Goal: Task Accomplishment & Management: Use online tool/utility

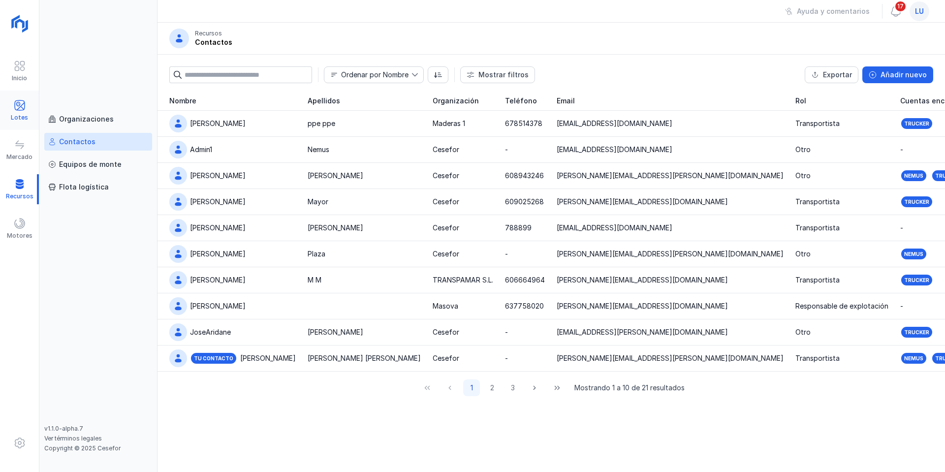
click at [15, 103] on span at bounding box center [20, 105] width 12 height 12
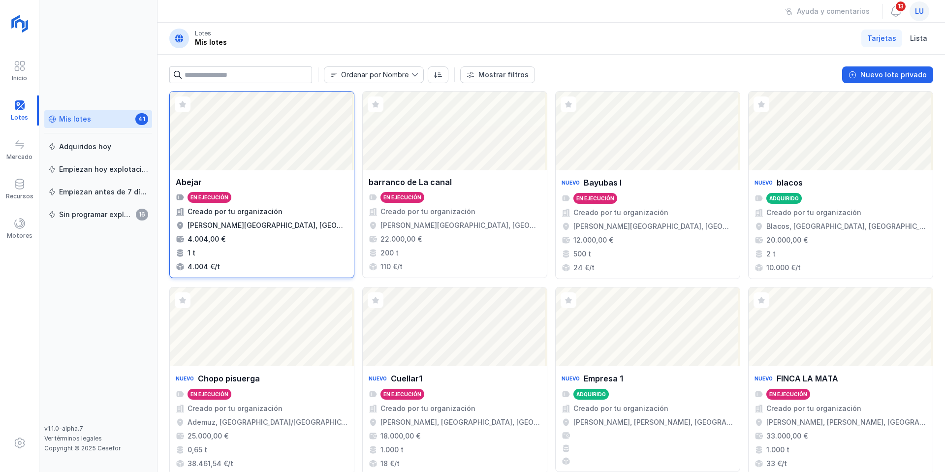
click at [253, 147] on div "Abrir lote" at bounding box center [262, 131] width 184 height 79
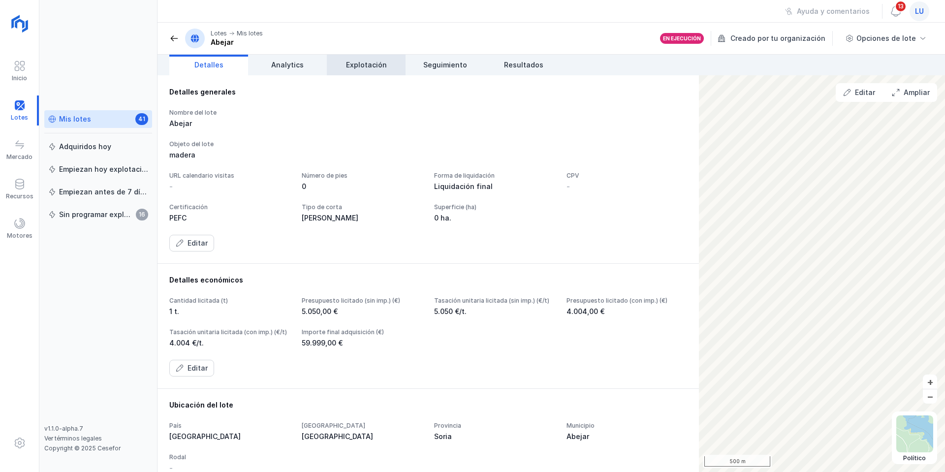
click at [365, 67] on span "Explotación" at bounding box center [366, 65] width 41 height 10
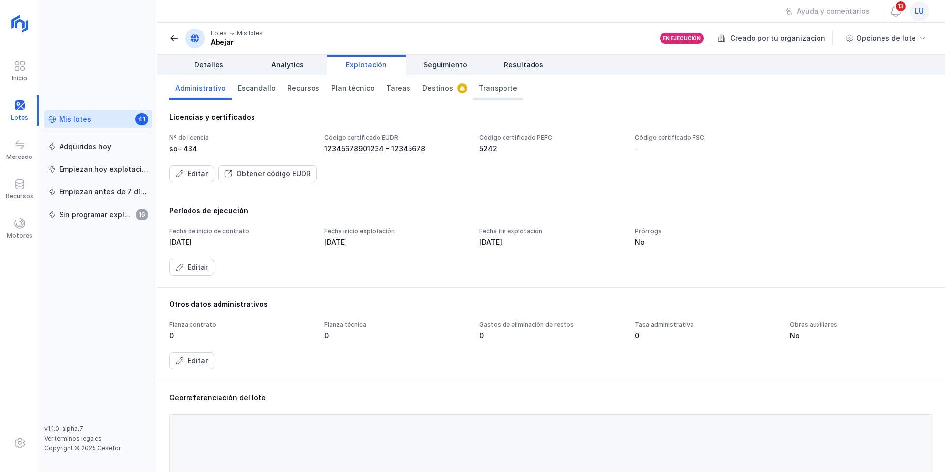
click at [485, 91] on span "Transporte" at bounding box center [498, 88] width 38 height 10
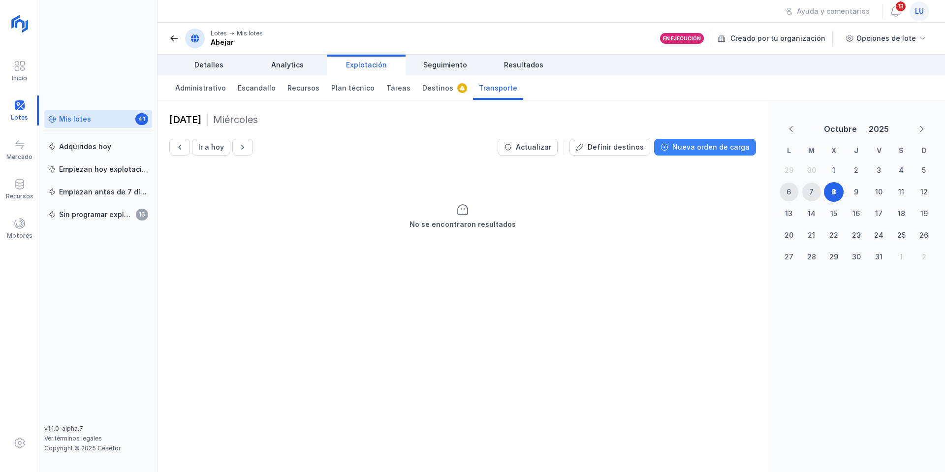
click at [707, 151] on div "Nueva orden de carga" at bounding box center [711, 147] width 77 height 10
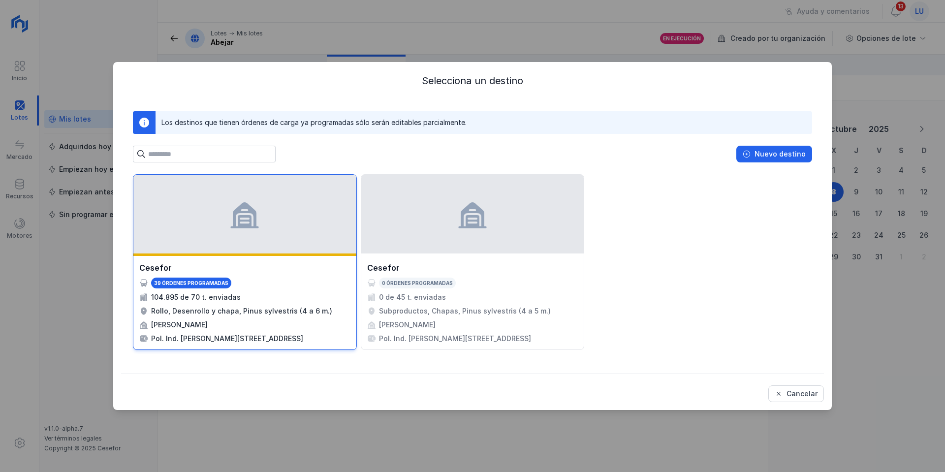
click at [273, 224] on div at bounding box center [244, 214] width 223 height 79
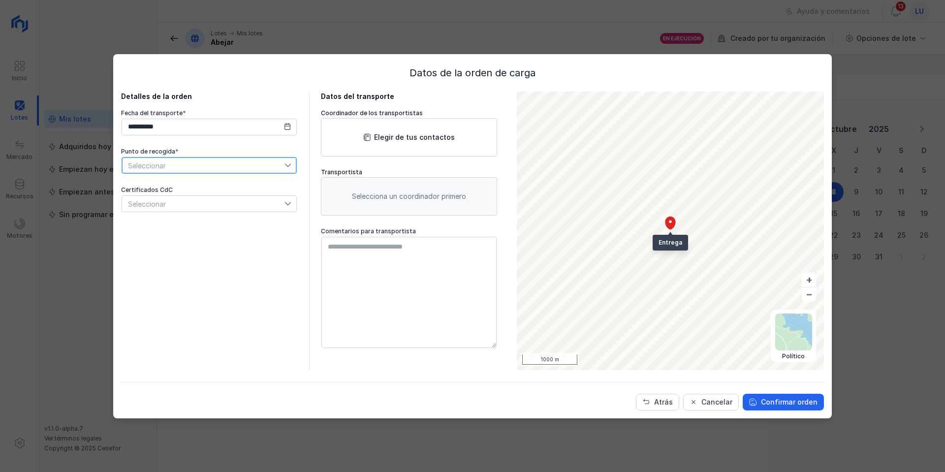
click at [212, 164] on span "Seleccionar" at bounding box center [203, 166] width 162 height 16
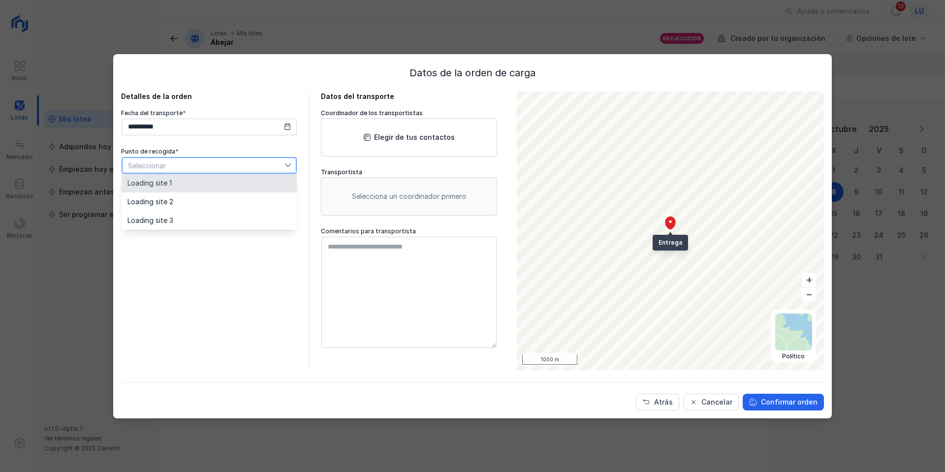
click at [188, 181] on li "Loading site 1" at bounding box center [209, 183] width 175 height 19
